Goal: Find specific page/section: Find specific page/section

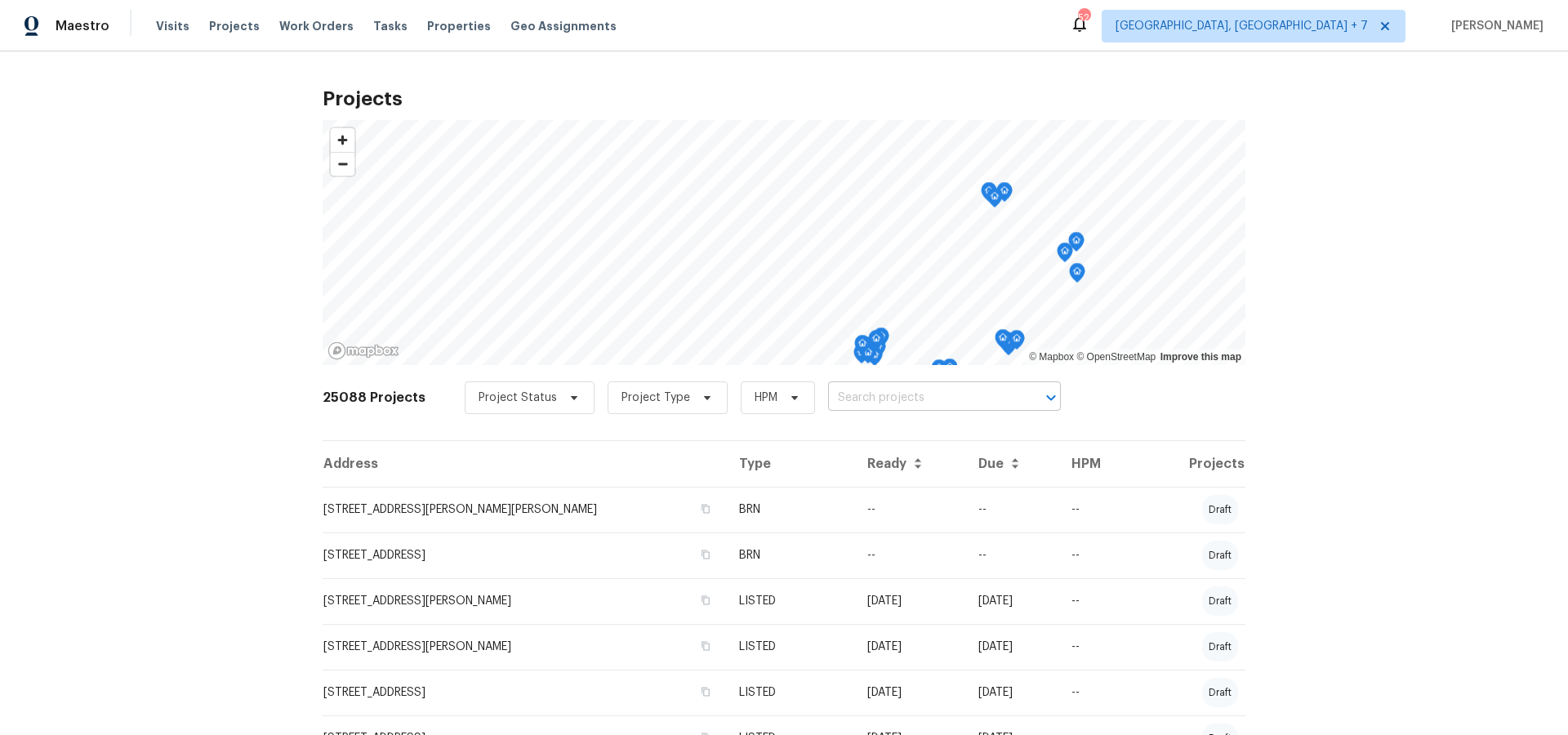
click at [836, 397] on input "text" at bounding box center [920, 398] width 187 height 25
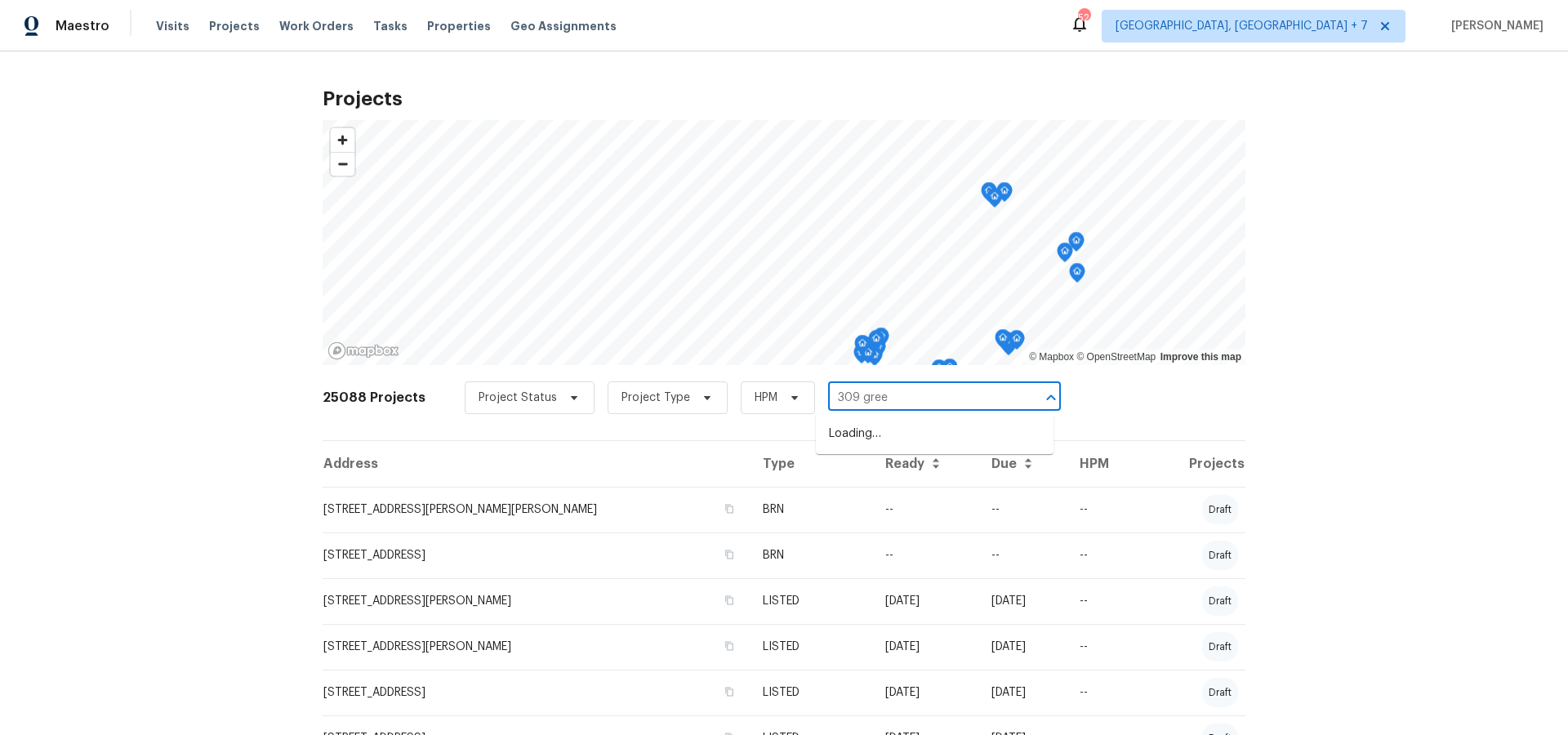
type input "309 green"
click at [854, 432] on li "[STREET_ADDRESS][PERSON_NAME]" at bounding box center [934, 434] width 237 height 27
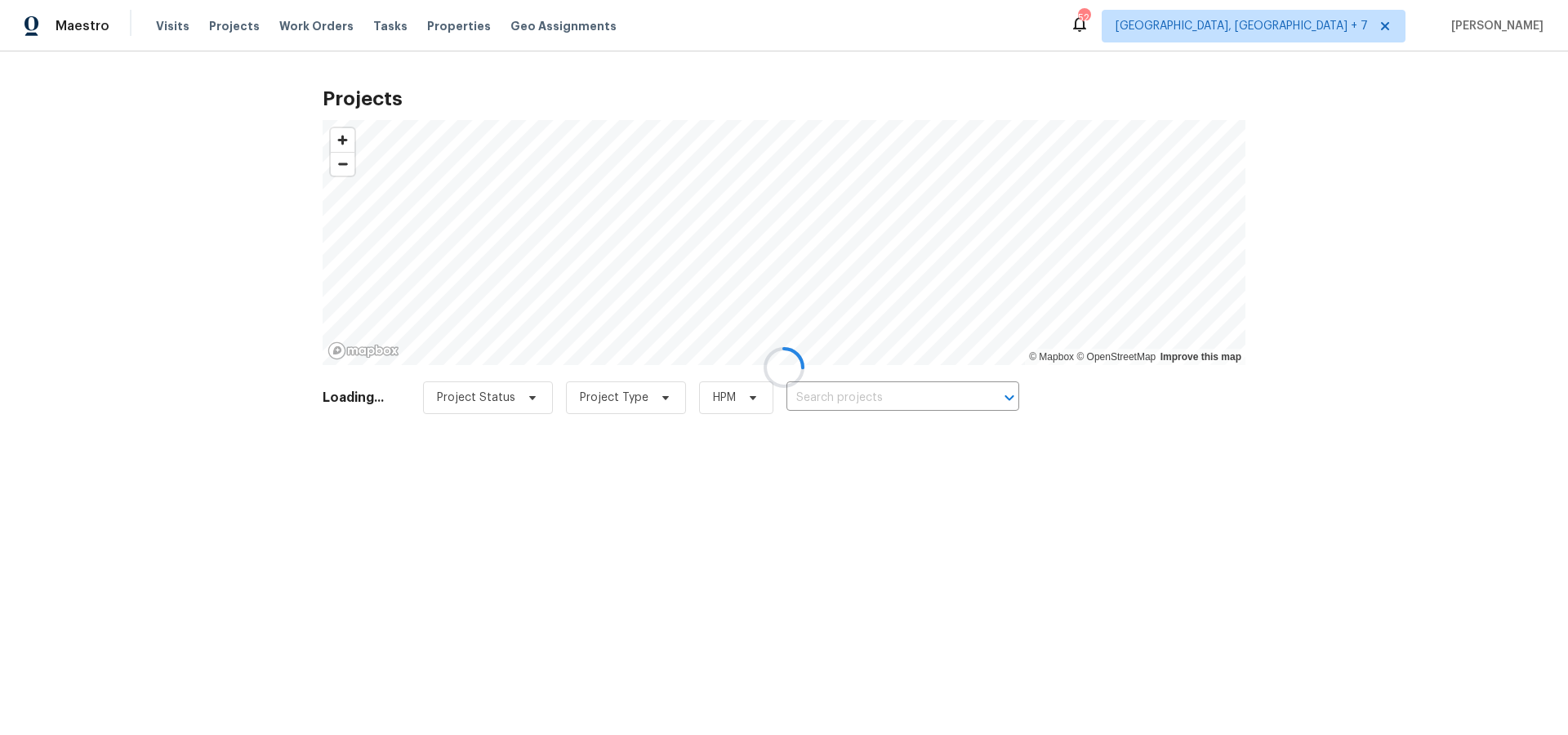
type input "[STREET_ADDRESS][PERSON_NAME]"
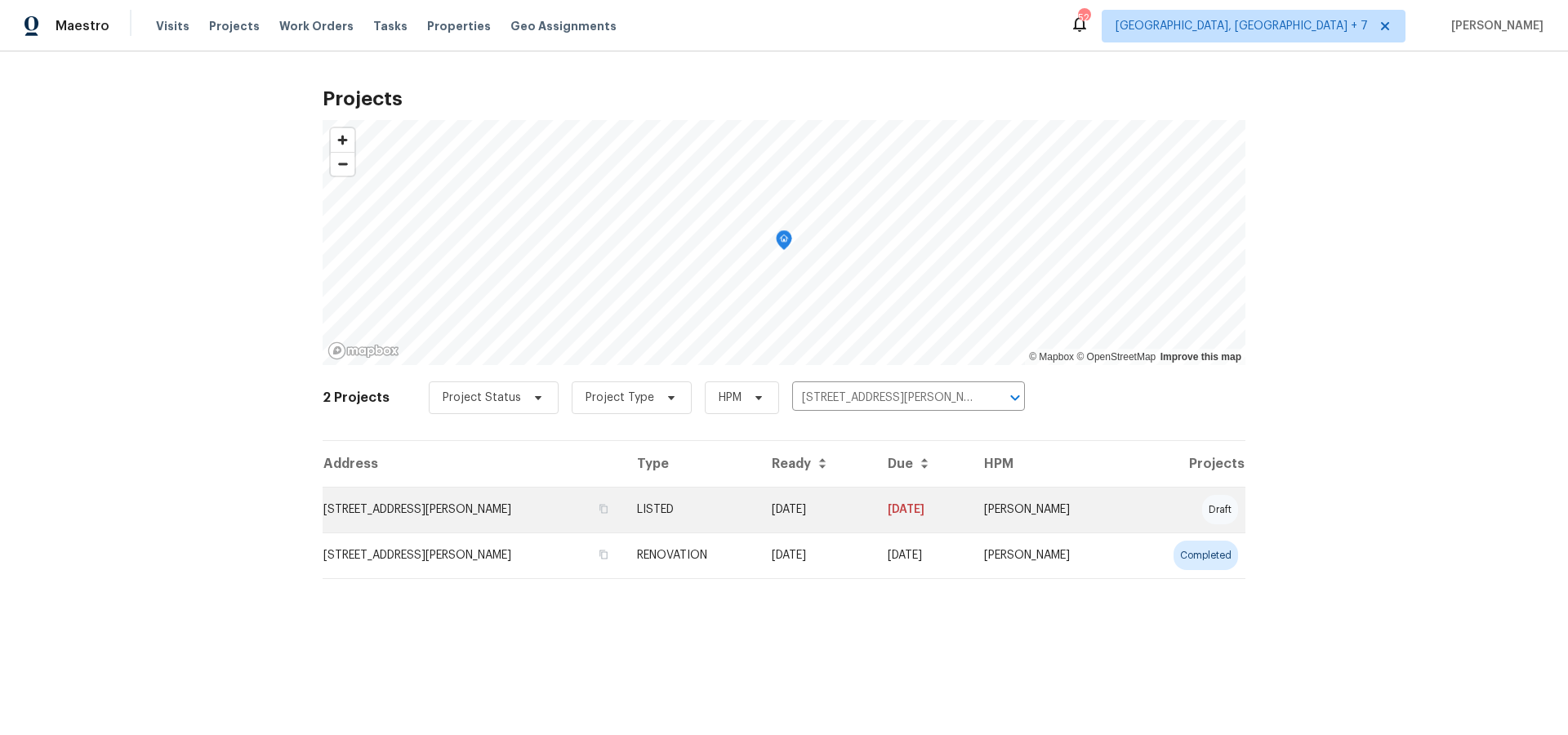
click at [424, 511] on td "[STREET_ADDRESS][PERSON_NAME]" at bounding box center [472, 509] width 301 height 46
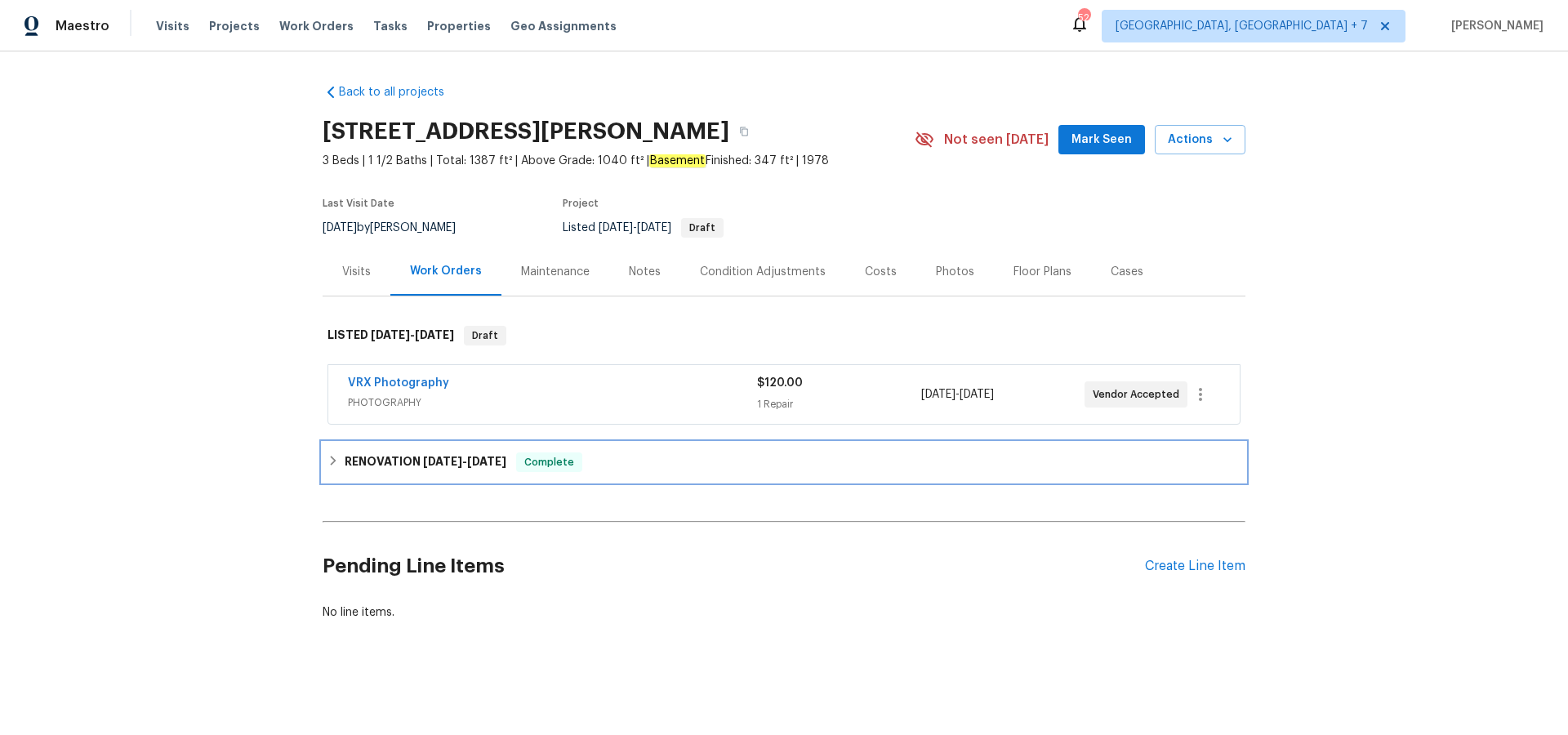
drag, startPoint x: 380, startPoint y: 456, endPoint x: 525, endPoint y: 472, distance: 145.9
click at [380, 456] on h6 "RENOVATION [DATE] - [DATE]" at bounding box center [425, 462] width 162 height 19
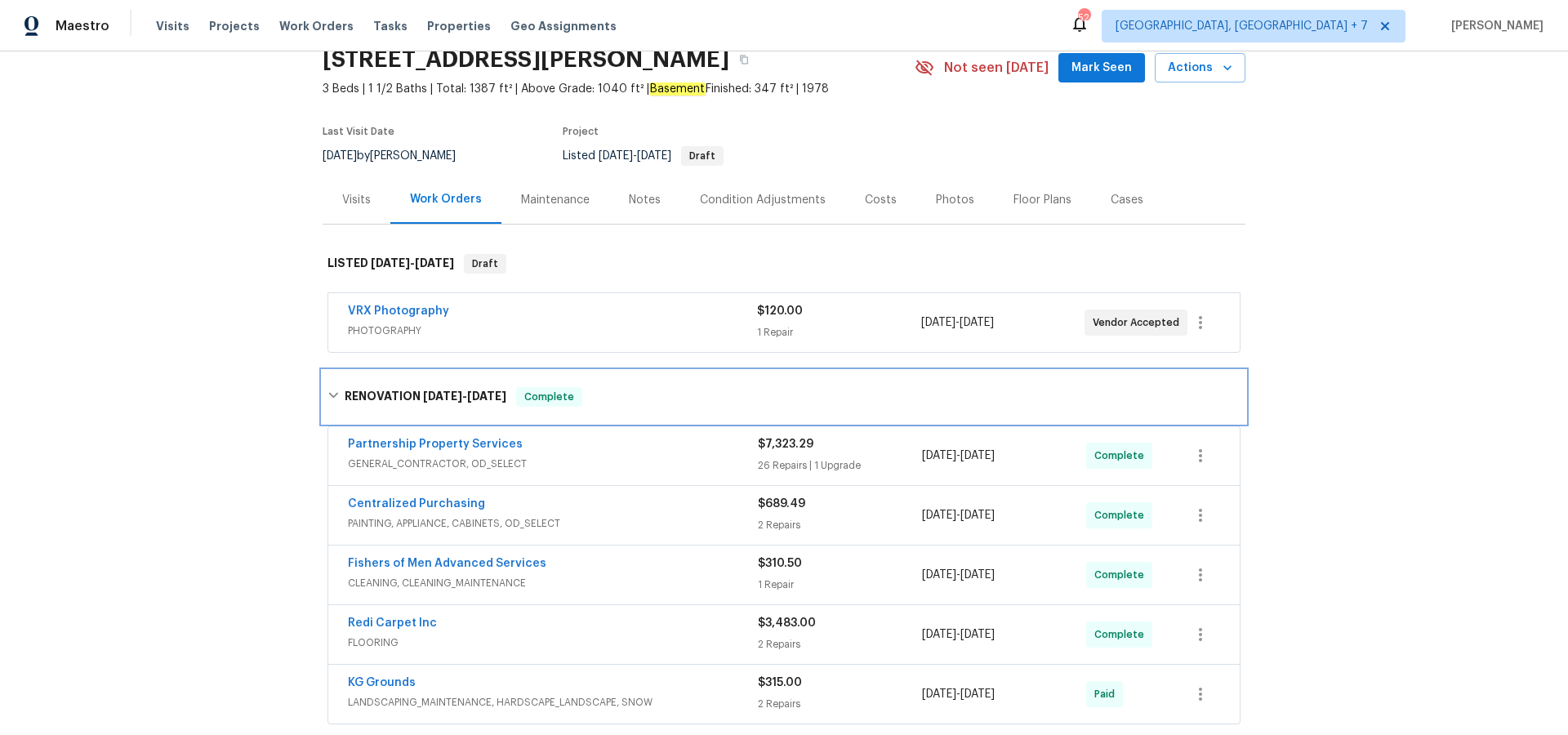
scroll to position [79, 0]
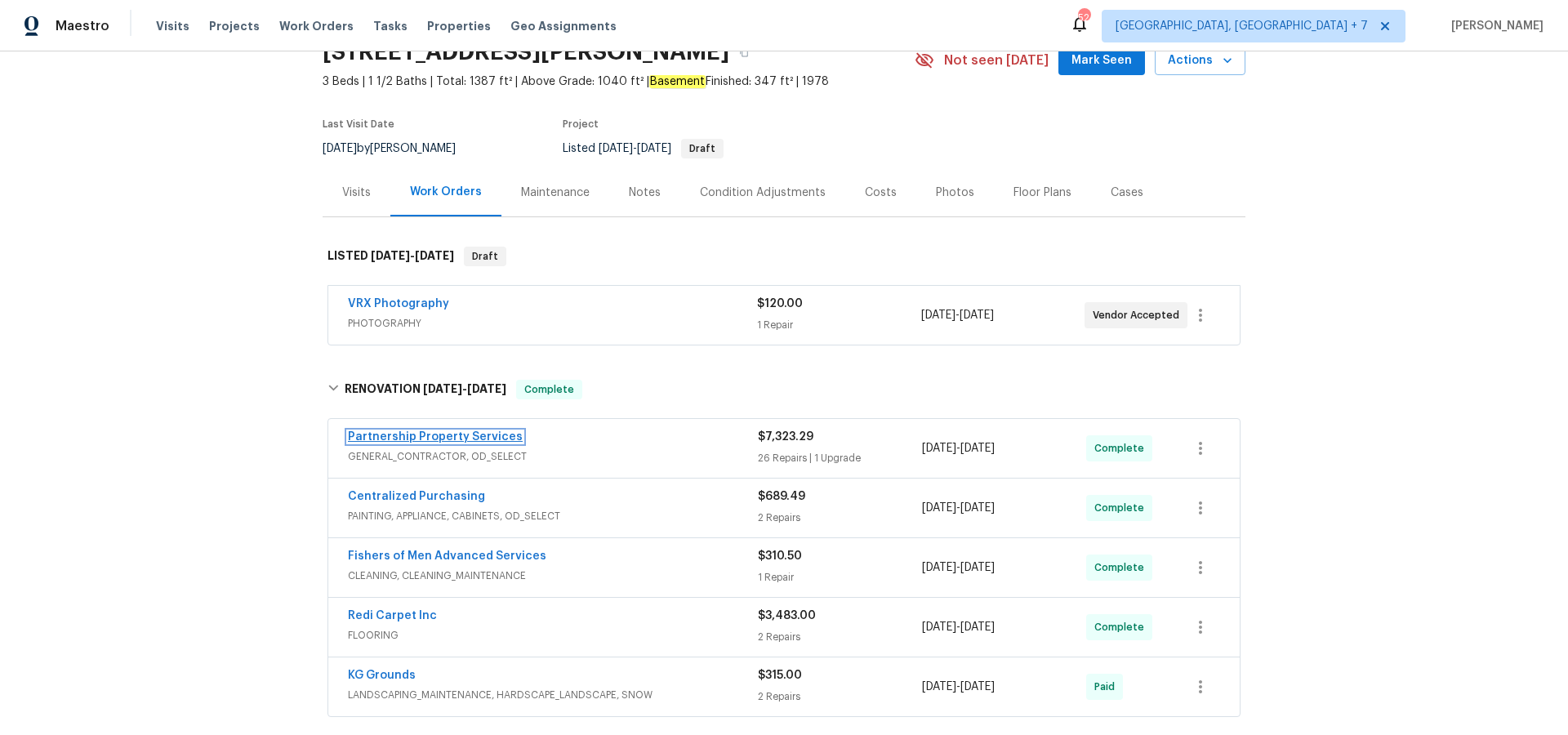
click at [484, 438] on link "Partnership Property Services" at bounding box center [435, 437] width 175 height 12
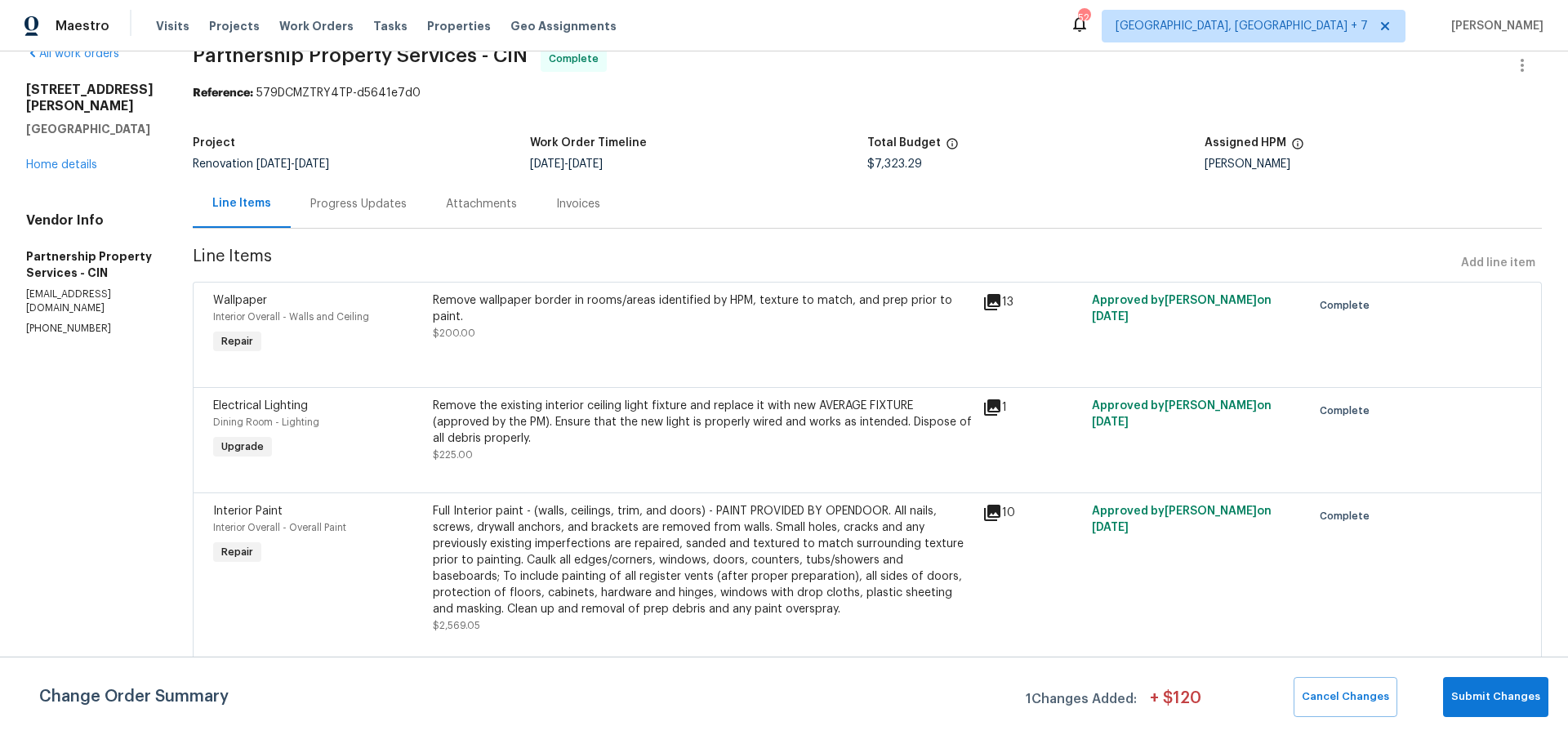
scroll to position [34, 0]
click at [75, 158] on link "Home details" at bounding box center [61, 164] width 71 height 12
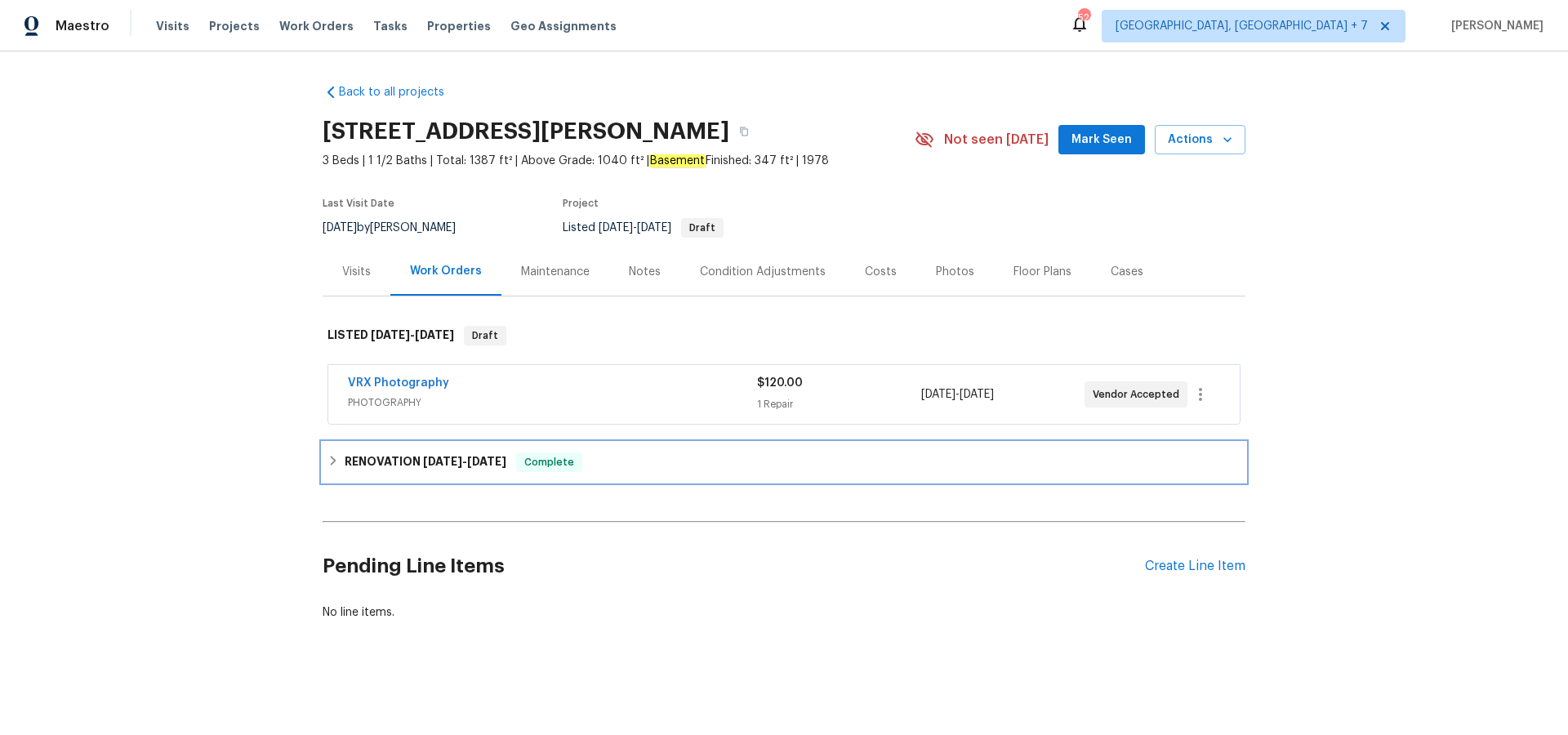
click at [389, 457] on h6 "RENOVATION [DATE] - [DATE]" at bounding box center [425, 462] width 162 height 19
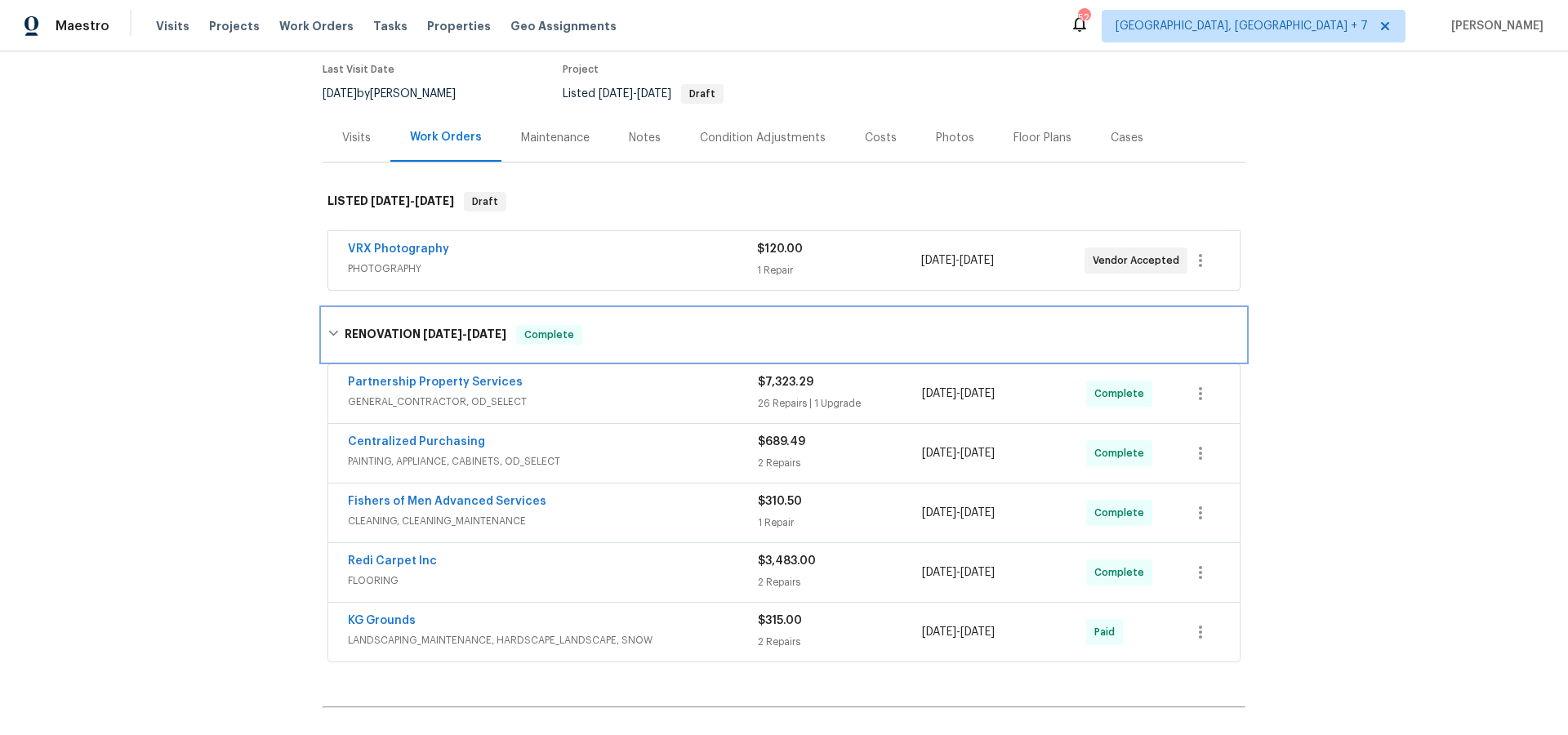
scroll to position [137, 0]
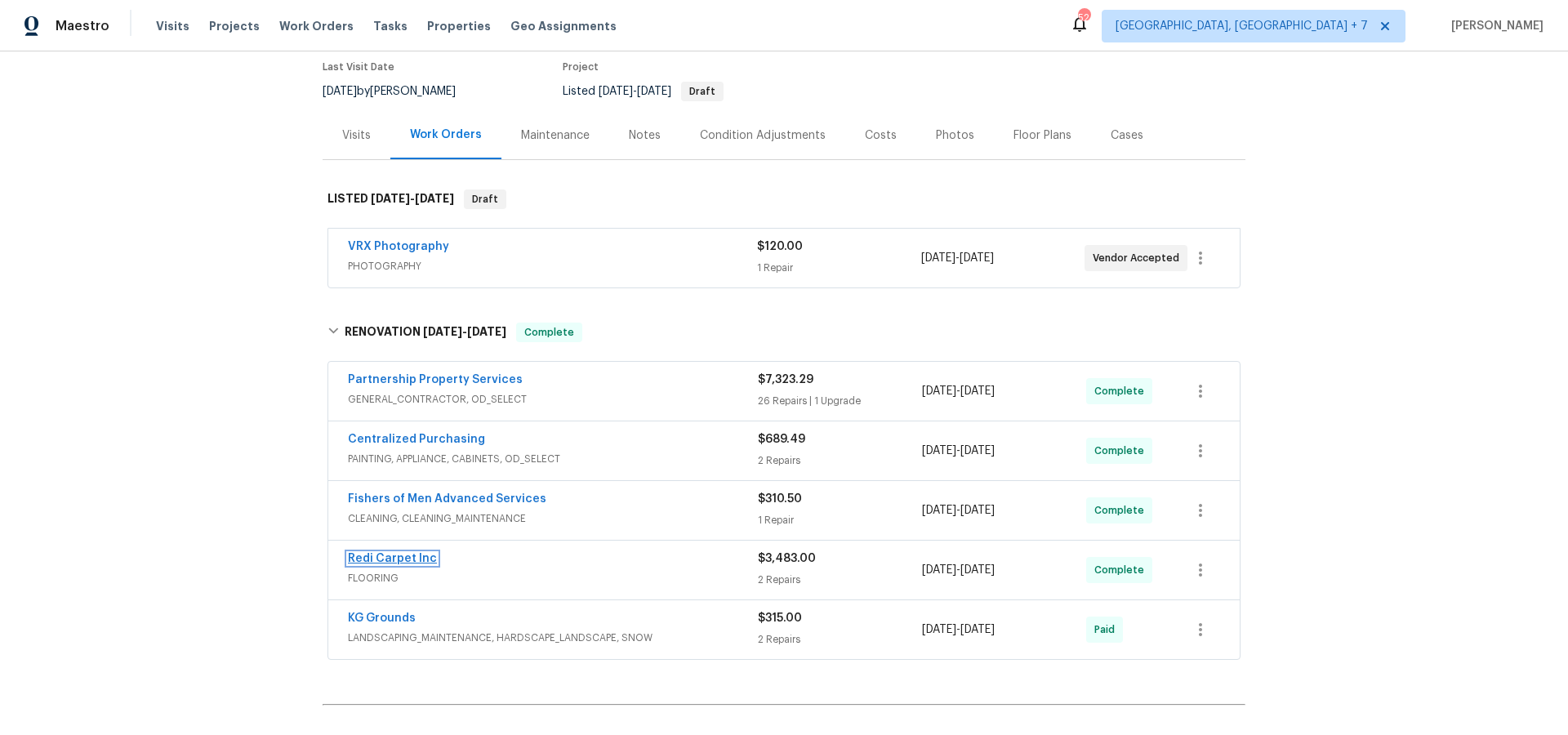
click at [406, 557] on link "Redi Carpet Inc" at bounding box center [392, 559] width 89 height 12
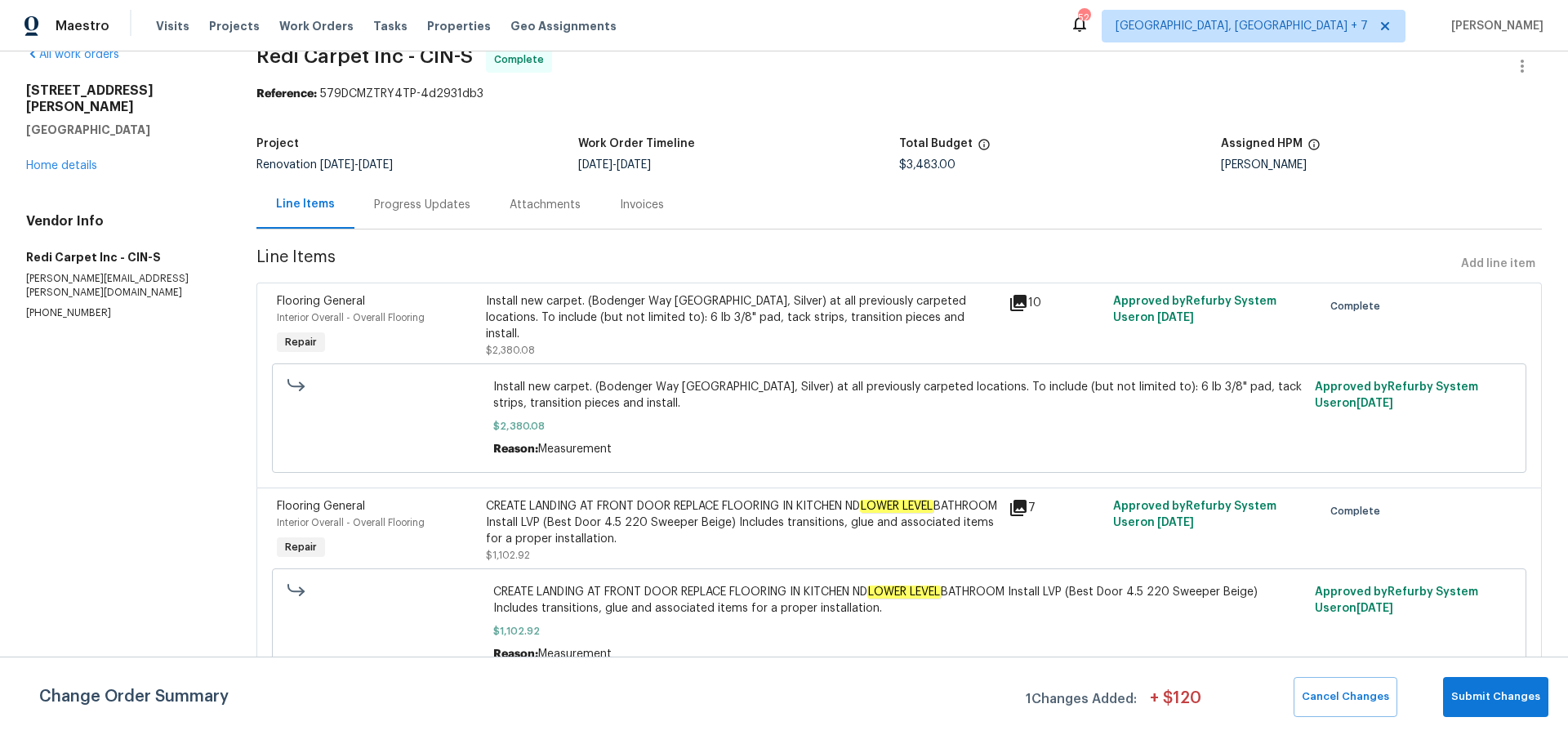
scroll to position [38, 0]
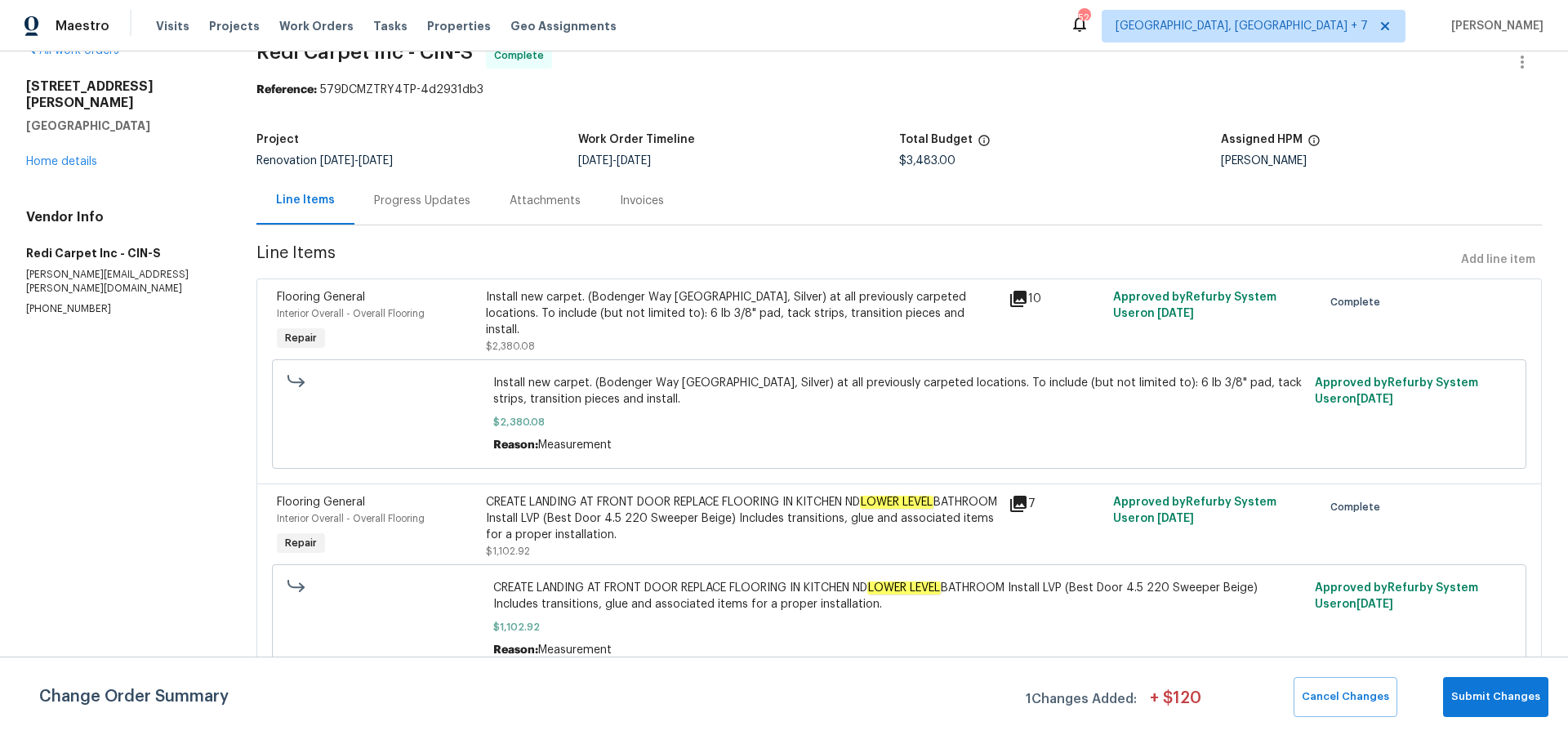
click at [76, 149] on div "[STREET_ADDRESS][PERSON_NAME] Home details" at bounding box center [121, 124] width 191 height 91
click at [78, 156] on link "Home details" at bounding box center [61, 162] width 71 height 12
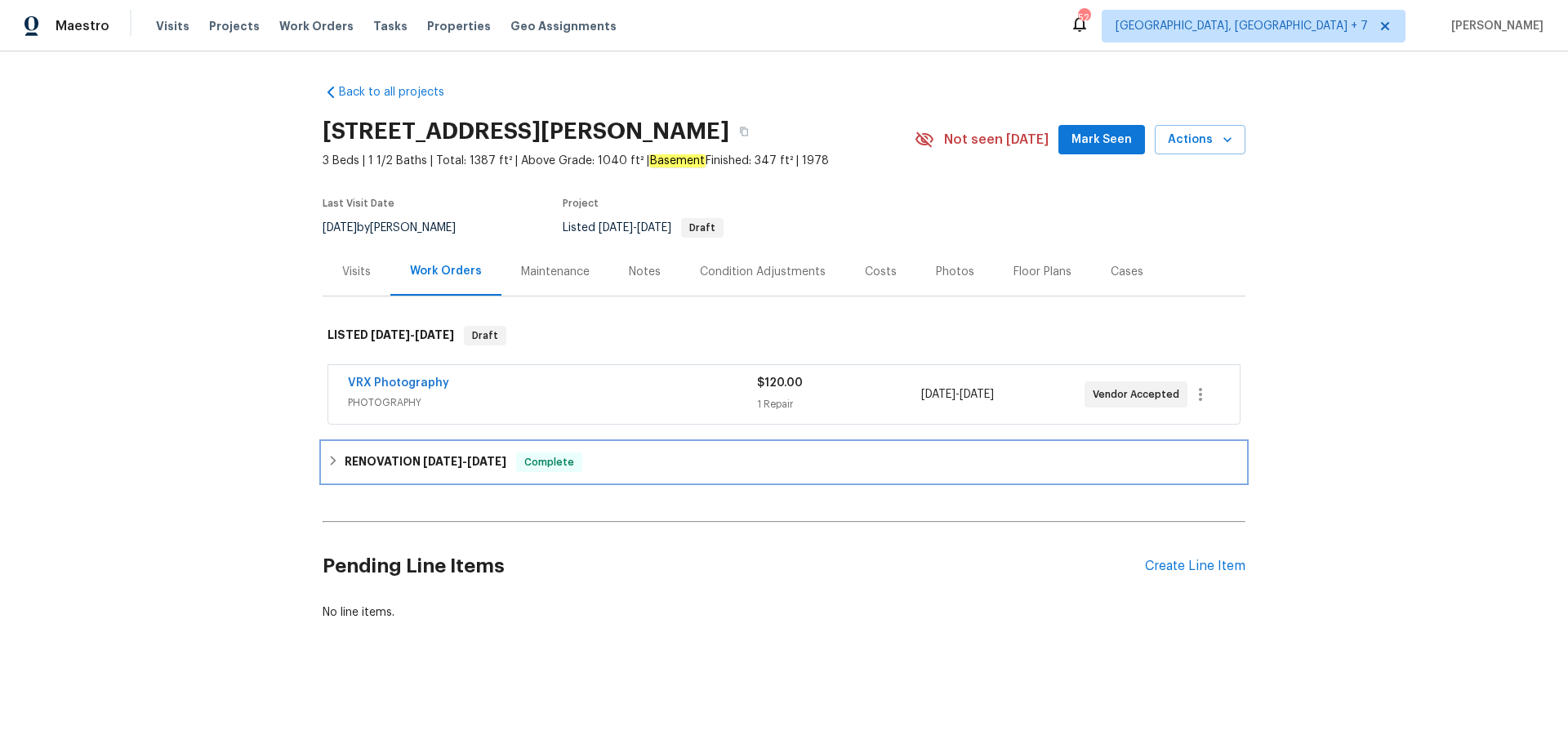
drag, startPoint x: 422, startPoint y: 456, endPoint x: 456, endPoint y: 460, distance: 34.2
click at [423, 456] on span "[DATE]" at bounding box center [442, 462] width 39 height 12
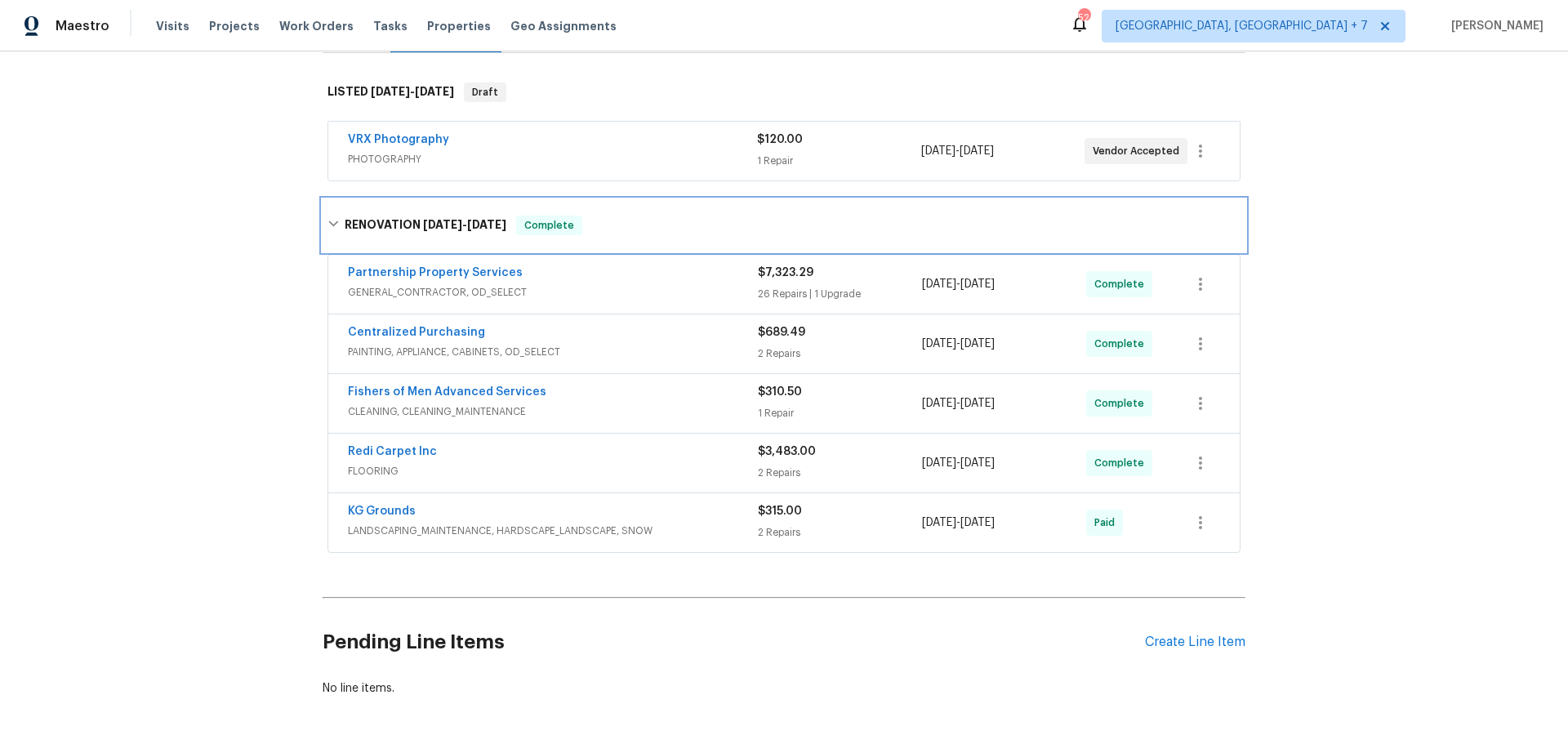
scroll to position [263, 0]
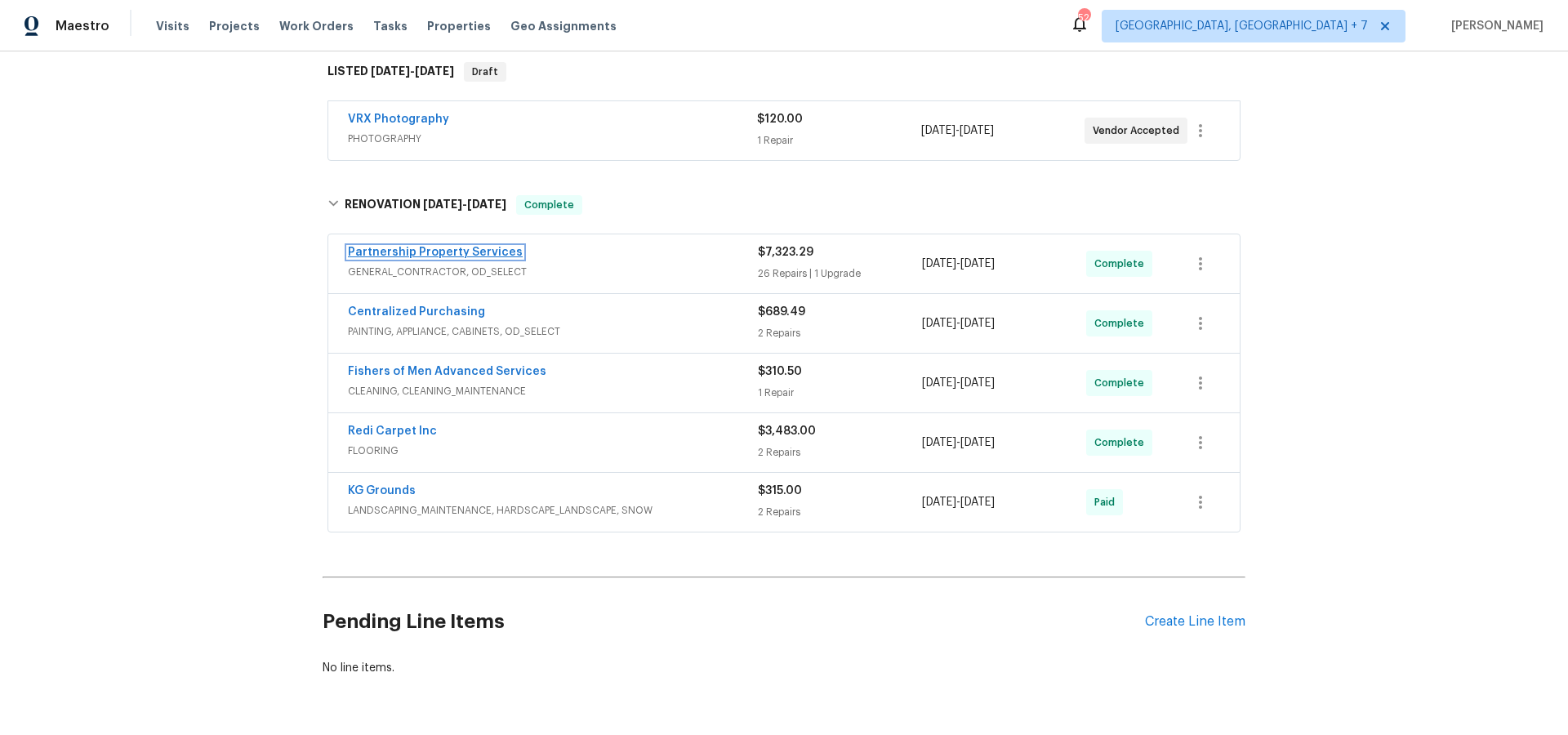
click at [461, 253] on link "Partnership Property Services" at bounding box center [435, 253] width 175 height 12
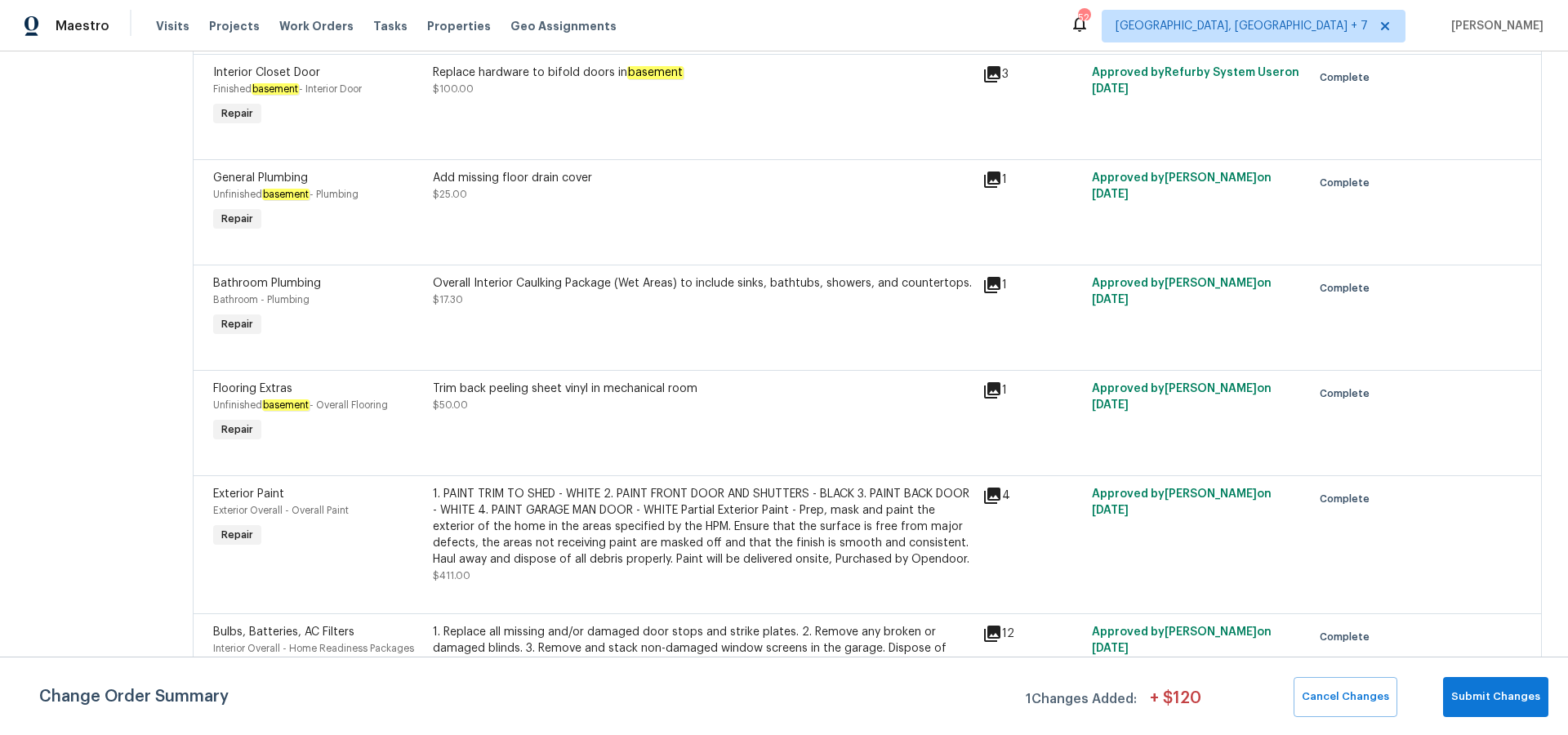
scroll to position [2147, 0]
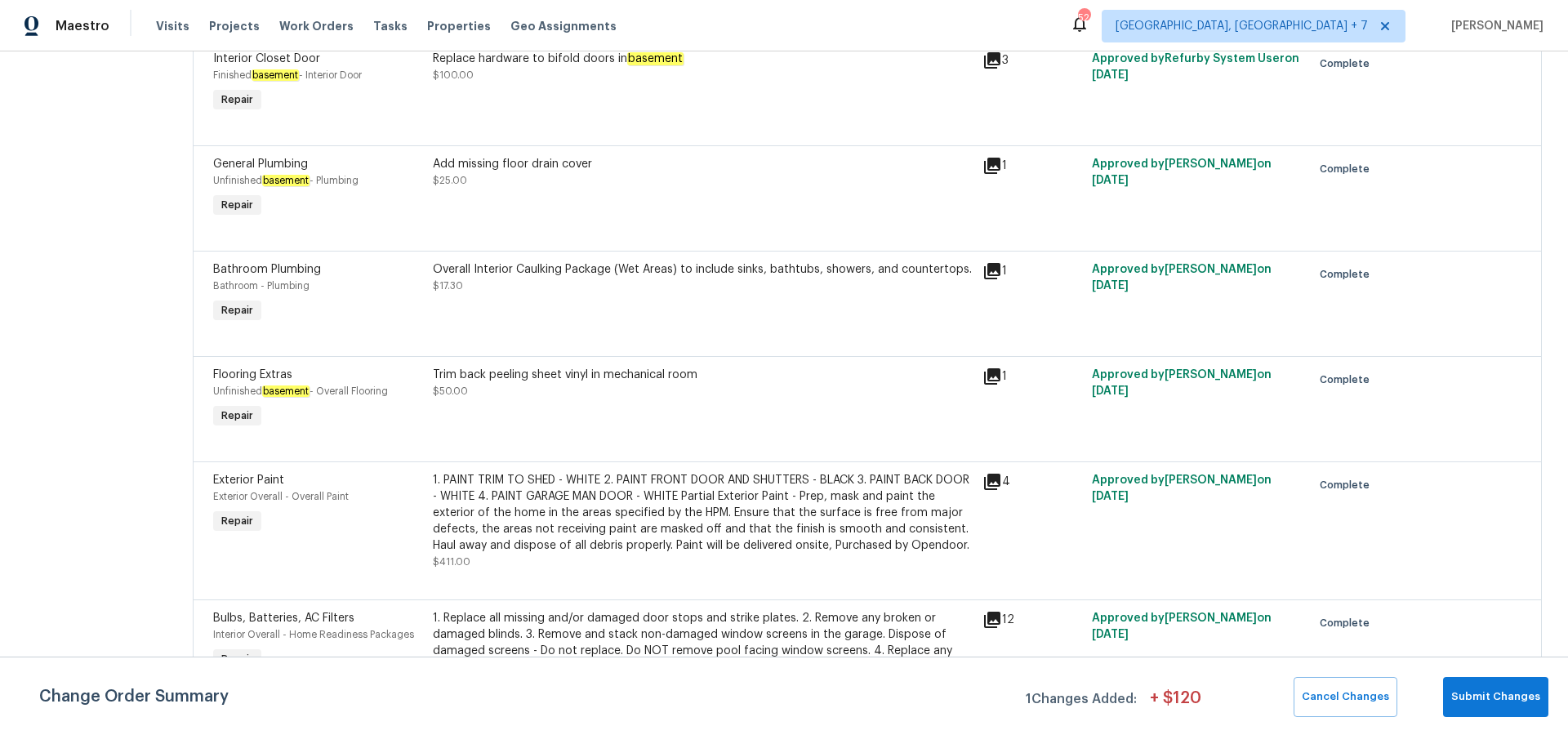
click at [1000, 478] on icon at bounding box center [992, 481] width 16 height 16
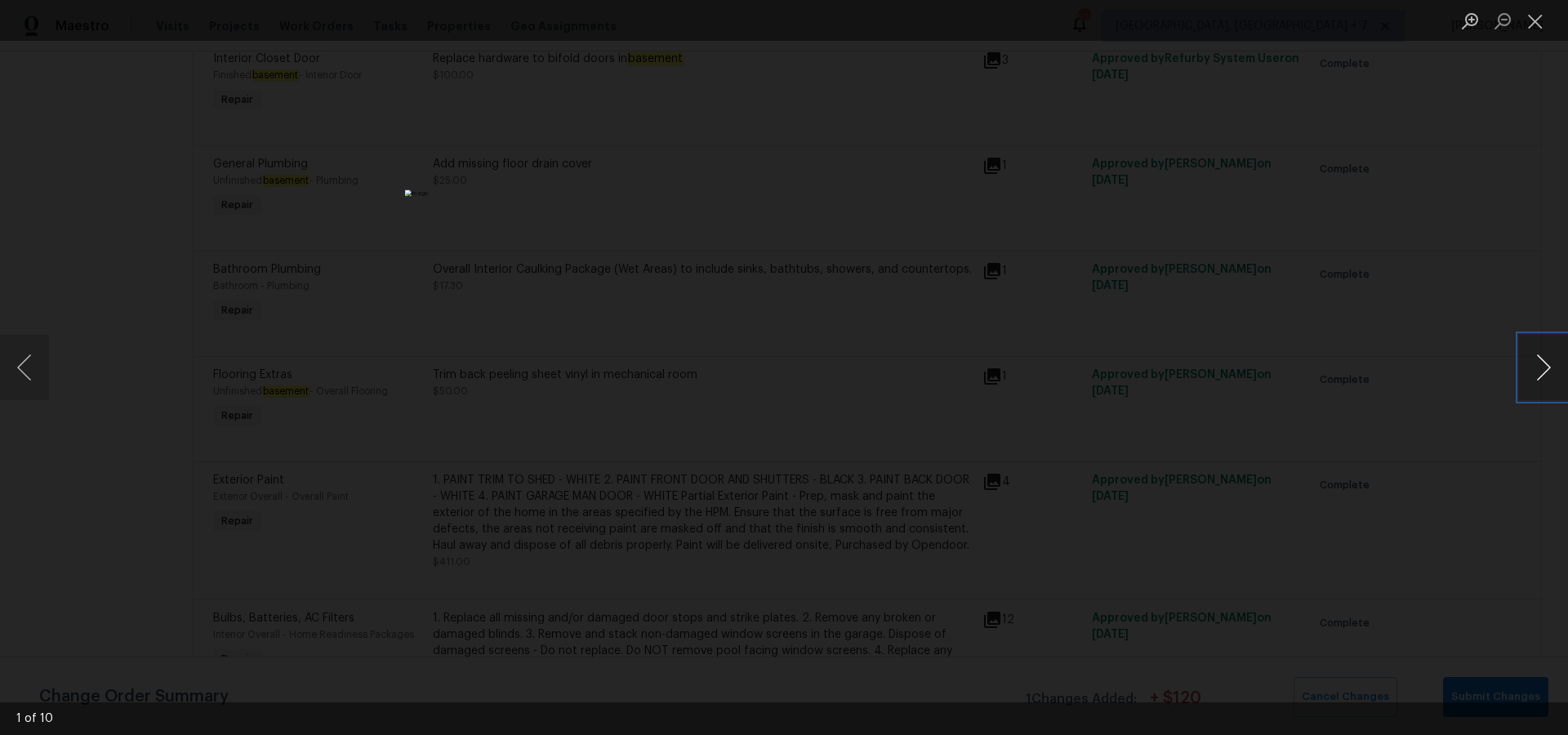
click at [1538, 363] on button "Next image" at bounding box center [1543, 367] width 49 height 65
